Goal: Check status

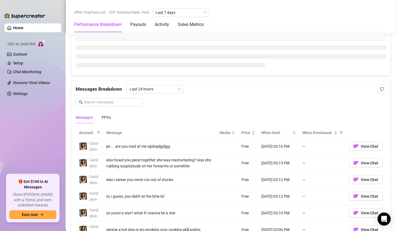
scroll to position [393, 0]
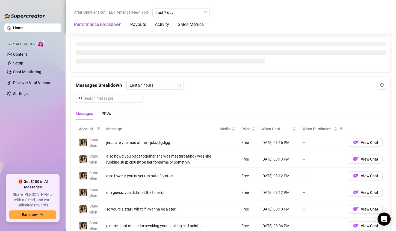
click at [152, 91] on div "Sales by [DATE] - [DATE] Engagement by [DATE] - [DATE] Messages Breakdown Last …" at bounding box center [231, 135] width 324 height 370
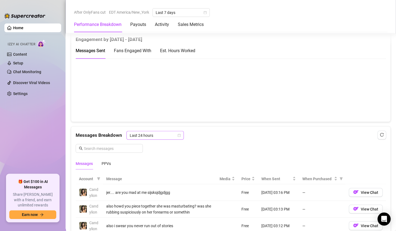
click at [176, 132] on span "Last 24 hours" at bounding box center [155, 135] width 51 height 8
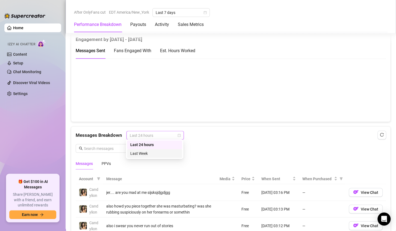
click at [153, 151] on div "Last Week" at bounding box center [154, 153] width 49 height 6
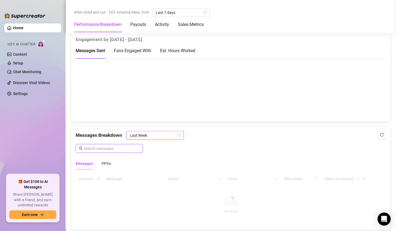
click at [119, 147] on input "text" at bounding box center [112, 148] width 56 height 6
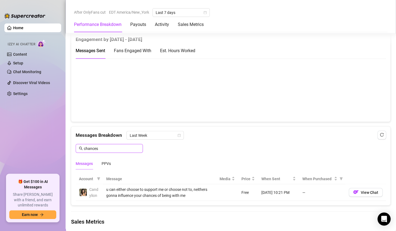
type input "chances"
click at [353, 191] on img "button" at bounding box center [355, 191] width 5 height 5
click at [353, 190] on img "button" at bounding box center [355, 191] width 5 height 5
click at [353, 189] on img "button" at bounding box center [355, 191] width 5 height 5
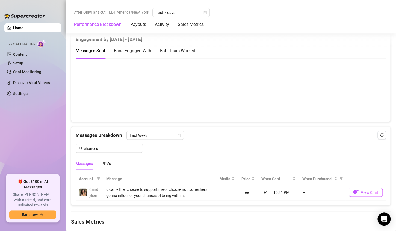
click at [353, 189] on img "button" at bounding box center [355, 191] width 5 height 5
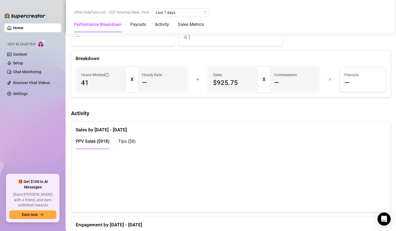
scroll to position [0, 0]
